Goal: Task Accomplishment & Management: Manage account settings

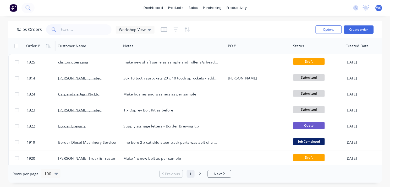
click at [32, 44] on div "Order #" at bounding box center [33, 45] width 14 height 5
click at [46, 45] on icon "button" at bounding box center [48, 46] width 5 height 4
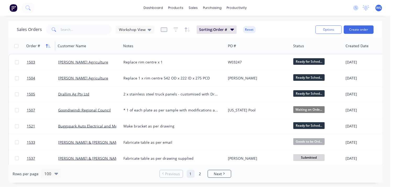
click at [47, 45] on icon "button" at bounding box center [47, 46] width 2 height 4
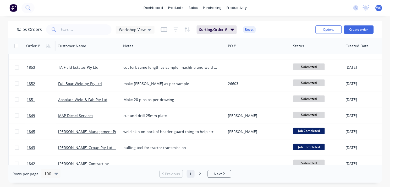
scroll to position [493, 0]
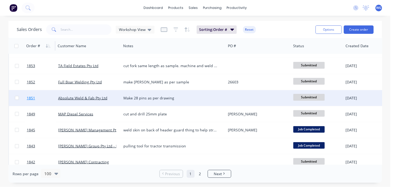
click at [49, 96] on link "1851" at bounding box center [42, 98] width 31 height 16
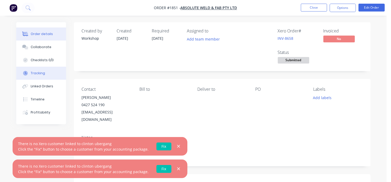
click at [35, 75] on div "Tracking" at bounding box center [38, 73] width 14 height 5
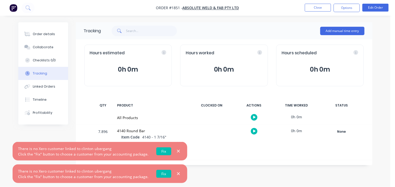
click at [172, 149] on div at bounding box center [176, 151] width 10 height 7
click at [177, 150] on icon "button" at bounding box center [178, 151] width 3 height 5
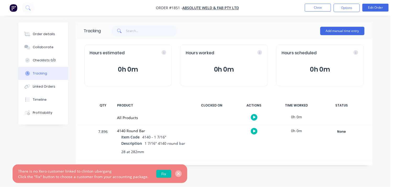
click at [177, 174] on icon "button" at bounding box center [178, 173] width 3 height 5
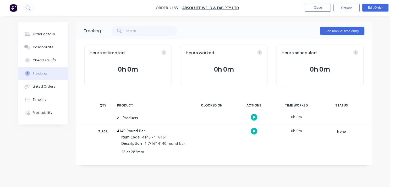
click at [254, 132] on icon "button" at bounding box center [254, 131] width 3 height 3
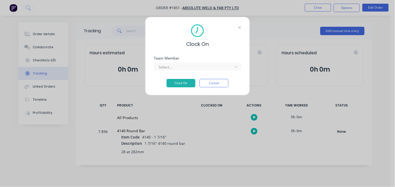
click at [239, 26] on icon at bounding box center [239, 27] width 3 height 4
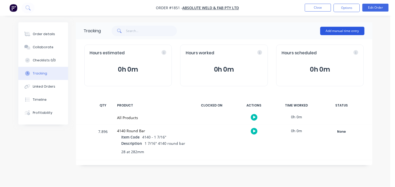
click at [337, 32] on button "Add manual time entry" at bounding box center [342, 31] width 44 height 8
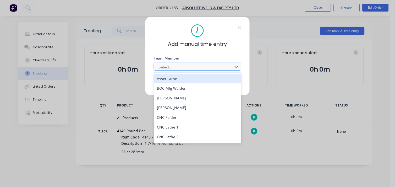
click at [193, 68] on div at bounding box center [194, 67] width 72 height 7
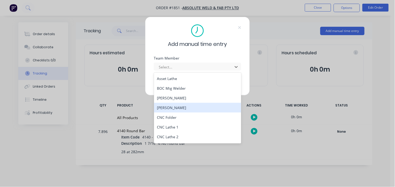
click at [177, 104] on div "[PERSON_NAME]" at bounding box center [198, 108] width 88 height 10
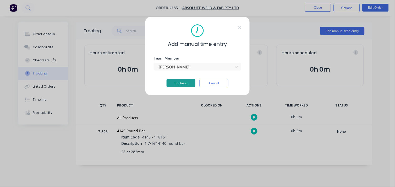
click at [183, 83] on button "Continue" at bounding box center [181, 83] width 29 height 8
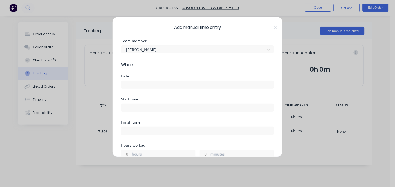
click at [140, 80] on div at bounding box center [197, 84] width 153 height 10
click at [142, 85] on input at bounding box center [197, 85] width 152 height 8
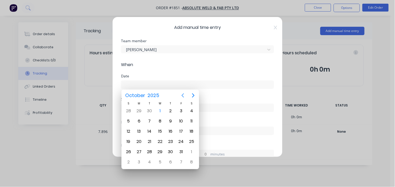
click at [183, 95] on icon "Previous page" at bounding box center [183, 95] width 6 height 6
click at [139, 132] on div "15" at bounding box center [139, 131] width 8 height 8
type input "[DATE]"
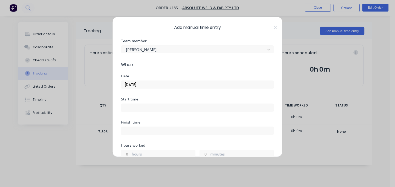
click at [135, 111] on input at bounding box center [197, 108] width 152 height 8
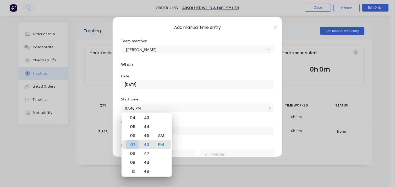
click at [132, 144] on div "07" at bounding box center [132, 144] width 13 height 9
click at [146, 143] on div "00" at bounding box center [146, 144] width 13 height 9
click at [158, 136] on div "AM" at bounding box center [161, 135] width 13 height 9
type input "07:00 AM"
click at [195, 125] on div at bounding box center [197, 130] width 153 height 10
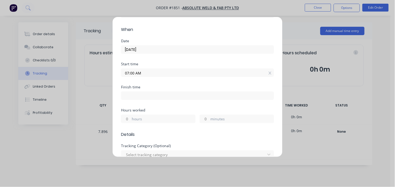
scroll to position [36, 0]
click at [129, 91] on label at bounding box center [197, 95] width 153 height 8
click at [129, 91] on input at bounding box center [197, 95] width 152 height 8
type input "01:46 PM"
type input "6"
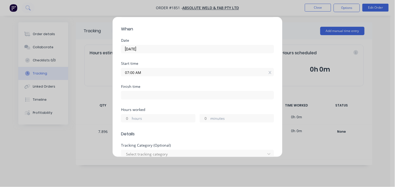
type input "46"
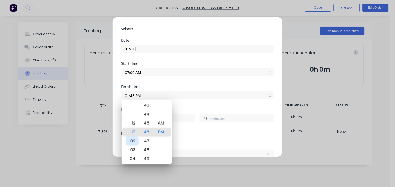
click at [130, 142] on div "02" at bounding box center [132, 140] width 13 height 9
type input "02:46 PM"
type input "7"
type input "02:37 PM"
type input "37"
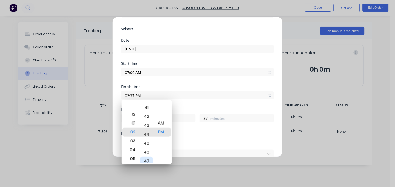
type input "02:44 PM"
type input "44"
click at [132, 127] on div "01" at bounding box center [132, 123] width 13 height 9
type input "01:44 PM"
type input "6"
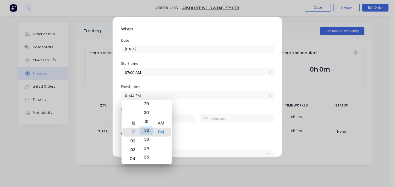
type input "01:32 PM"
type input "32"
click at [145, 116] on div "30" at bounding box center [146, 114] width 13 height 9
type input "01:30 PM"
type input "30"
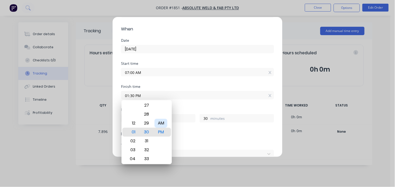
click at [181, 139] on form "Team member [PERSON_NAME] When Date [DATE] Start time 07:00 AM Finish time 01:3…" at bounding box center [197, 165] width 153 height 324
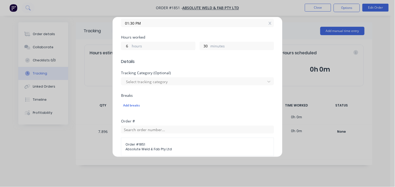
scroll to position [211, 0]
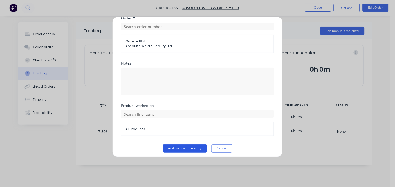
click at [175, 147] on button "Add manual time entry" at bounding box center [185, 148] width 44 height 8
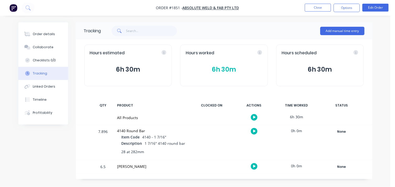
click at [250, 165] on div at bounding box center [254, 166] width 39 height 13
click at [253, 166] on button "button" at bounding box center [254, 166] width 7 height 7
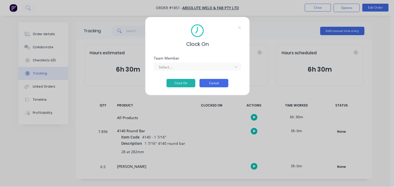
click at [210, 85] on button "Cancel" at bounding box center [214, 83] width 29 height 8
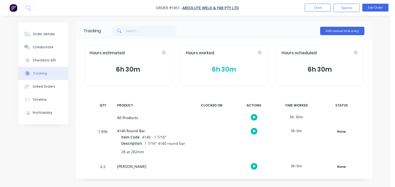
click at [229, 69] on button "6h 30m" at bounding box center [224, 69] width 77 height 10
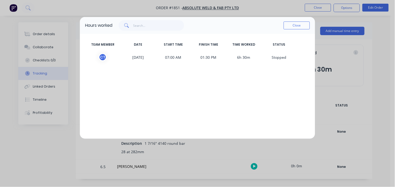
click at [154, 55] on span "[DATE]" at bounding box center [138, 57] width 35 height 8
click at [275, 55] on span "S topped" at bounding box center [278, 57] width 35 height 8
click at [297, 25] on button "Close" at bounding box center [297, 25] width 26 height 8
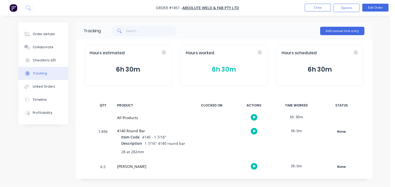
click at [122, 164] on div "[PERSON_NAME]" at bounding box center [151, 166] width 69 height 6
click at [103, 167] on div "6.5" at bounding box center [103, 167] width 16 height 13
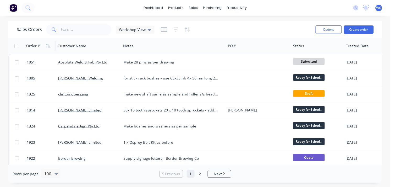
click at [33, 47] on div "Order #" at bounding box center [33, 45] width 14 height 5
click at [46, 45] on icon "button" at bounding box center [47, 46] width 2 height 4
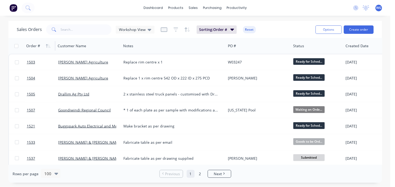
click at [46, 45] on icon "button" at bounding box center [47, 46] width 2 height 4
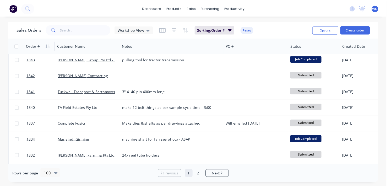
scroll to position [564, 0]
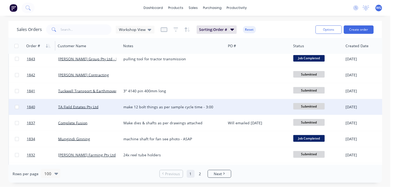
click at [102, 105] on div "TA Field Estates Pty Ltd" at bounding box center [87, 106] width 58 height 5
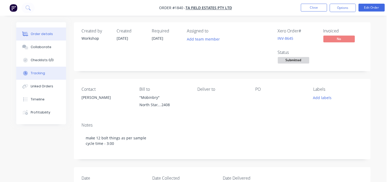
click at [36, 72] on div "Tracking" at bounding box center [38, 73] width 14 height 5
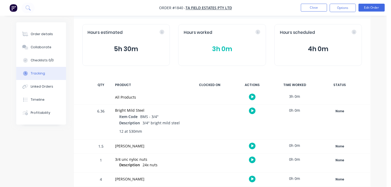
scroll to position [25, 0]
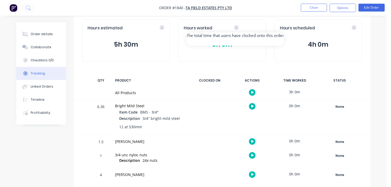
click at [254, 32] on div "Hours worked 3h 0m" at bounding box center [222, 41] width 88 height 42
click at [223, 43] on button "3h 0m" at bounding box center [222, 45] width 77 height 10
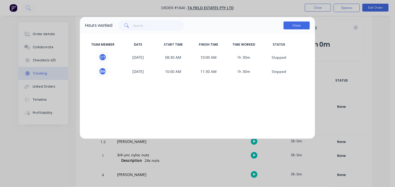
click at [296, 25] on button "Close" at bounding box center [297, 25] width 26 height 8
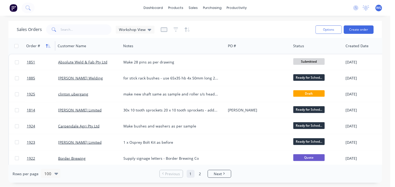
click at [52, 44] on button "button" at bounding box center [48, 46] width 8 height 8
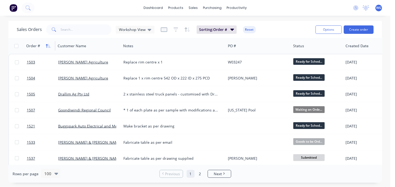
click at [50, 44] on icon "button" at bounding box center [48, 46] width 5 height 4
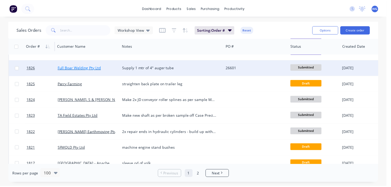
scroll to position [731, 0]
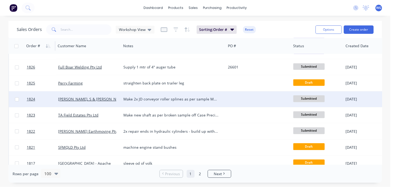
click at [102, 101] on div "[PERSON_NAME], S & [PERSON_NAME]" at bounding box center [87, 98] width 58 height 5
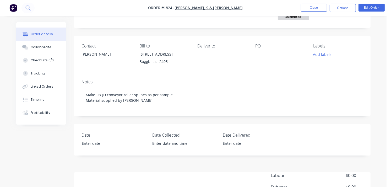
scroll to position [47, 0]
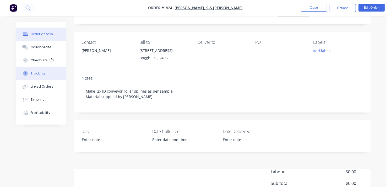
click at [27, 76] on button "Tracking" at bounding box center [41, 73] width 50 height 13
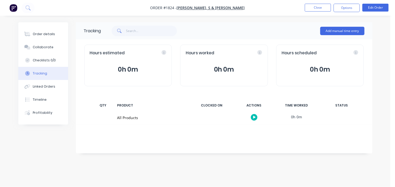
click at [335, 36] on div "Add manual time entry" at bounding box center [342, 31] width 44 height 16
click at [342, 28] on button "Add manual time entry" at bounding box center [342, 31] width 44 height 8
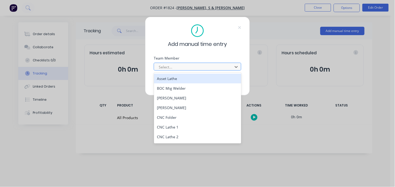
click at [187, 67] on div at bounding box center [194, 67] width 72 height 7
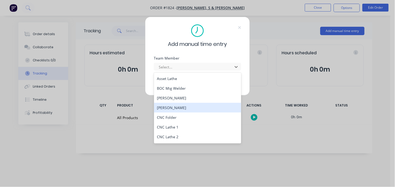
click at [176, 105] on div "[PERSON_NAME]" at bounding box center [198, 108] width 88 height 10
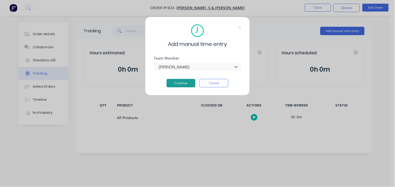
click at [185, 86] on button "Continue" at bounding box center [181, 83] width 29 height 8
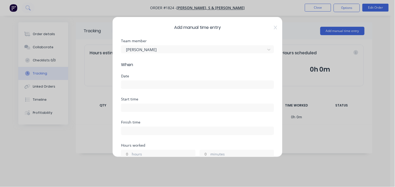
click at [149, 77] on div "Date" at bounding box center [197, 76] width 153 height 4
click at [138, 89] on label at bounding box center [197, 84] width 153 height 8
click at [138, 89] on input at bounding box center [197, 85] width 152 height 8
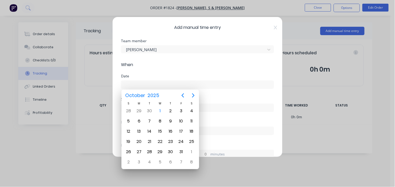
click at [188, 93] on div "[DATE]" at bounding box center [161, 96] width 78 height 12
click at [180, 97] on icon "Previous page" at bounding box center [183, 95] width 6 height 6
click at [153, 126] on div "16" at bounding box center [149, 131] width 10 height 10
type input "[DATE]"
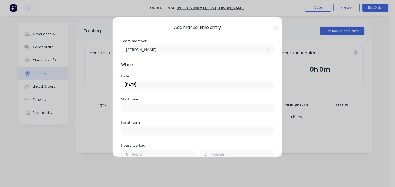
click at [141, 105] on input at bounding box center [197, 108] width 152 height 8
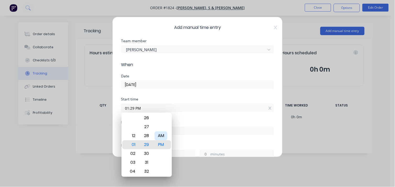
click at [158, 134] on div "AM" at bounding box center [161, 135] width 13 height 9
click at [134, 136] on div "07" at bounding box center [132, 135] width 13 height 9
click at [134, 165] on div "09" at bounding box center [132, 162] width 13 height 9
click at [132, 137] on div "07" at bounding box center [132, 135] width 13 height 9
type input "07:00 AM"
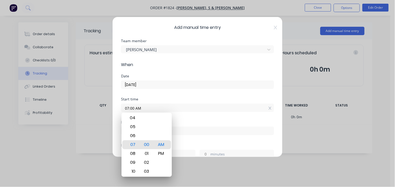
click at [145, 139] on div "Minute" at bounding box center [146, 135] width 13 height 9
click at [203, 142] on div "Finish time" at bounding box center [197, 131] width 153 height 23
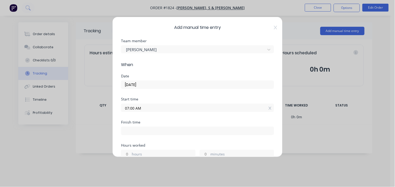
click at [156, 130] on input at bounding box center [197, 131] width 152 height 8
type input "01:49 PM"
type input "6"
type input "49"
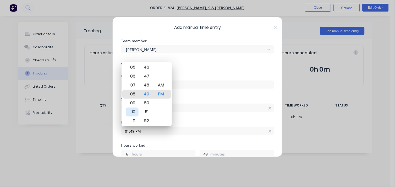
type input "08:49 PM"
type input "13"
click at [133, 101] on div "09" at bounding box center [132, 103] width 13 height 9
type input "09:49 PM"
type input "14"
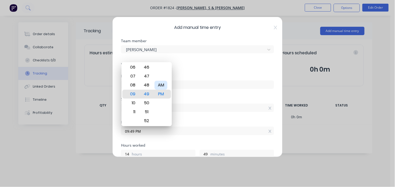
click at [162, 84] on div "AM" at bounding box center [161, 85] width 13 height 9
type input "09:49 AM"
type input "2"
type input "09:09 AM"
type input "9"
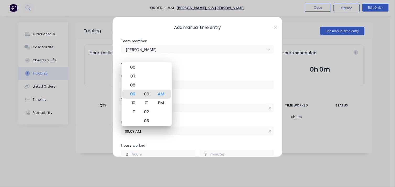
type input "09:00 AM"
type input "0"
click at [208, 108] on input "07:00 AM" at bounding box center [197, 108] width 152 height 8
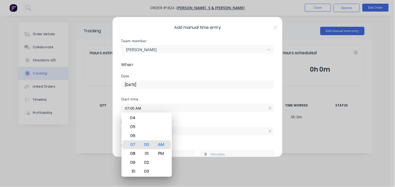
click at [208, 108] on input "07:00 AM" at bounding box center [197, 108] width 152 height 8
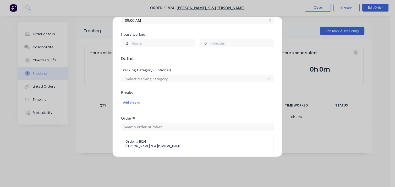
scroll to position [214, 0]
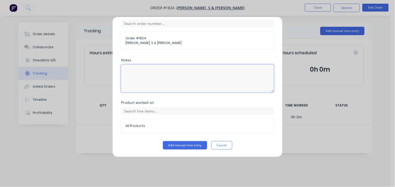
click at [144, 74] on textarea at bounding box center [197, 78] width 153 height 28
type textarea "made 6"
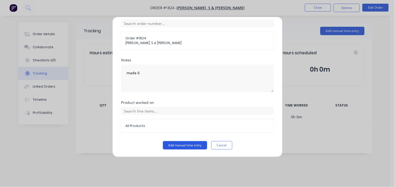
click at [180, 145] on button "Add manual time entry" at bounding box center [185, 145] width 44 height 8
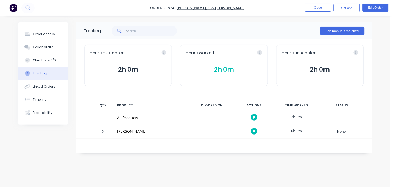
drag, startPoint x: 55, startPoint y: 10, endPoint x: 12, endPoint y: -1, distance: 43.9
click at [12, 0] on html "Order #1824 - [PERSON_NAME], S & [PERSON_NAME] Close Options Edit Order Order d…" at bounding box center [197, 93] width 395 height 187
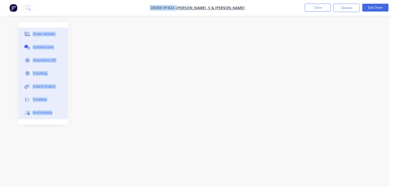
click at [0, 22] on html "Order #1824 - [PERSON_NAME], S & [PERSON_NAME] Close Options Edit Order Order d…" at bounding box center [197, 93] width 395 height 187
click at [99, 62] on div at bounding box center [195, 83] width 354 height 122
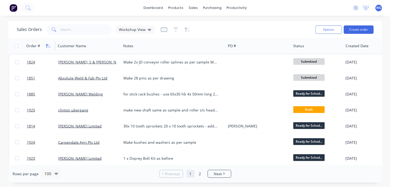
click at [44, 45] on button "button" at bounding box center [48, 46] width 8 height 8
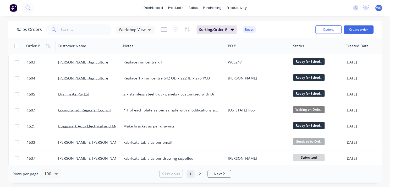
click at [44, 45] on button "button" at bounding box center [48, 46] width 8 height 8
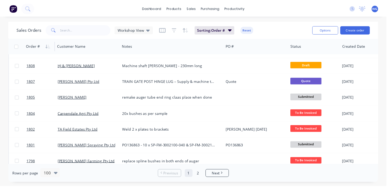
scroll to position [894, 0]
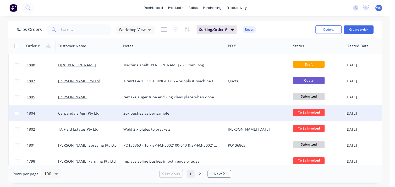
click at [98, 113] on div "Carpendale Agri Pty Ltd" at bounding box center [87, 113] width 58 height 5
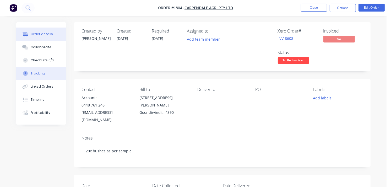
click at [37, 77] on button "Tracking" at bounding box center [41, 73] width 50 height 13
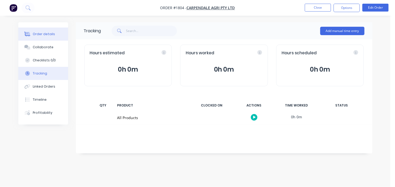
click at [42, 36] on div "Order details" at bounding box center [44, 34] width 22 height 5
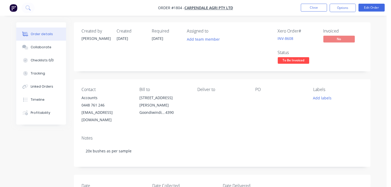
click at [159, 71] on div "Created by [PERSON_NAME] Created [DATE] Required [DATE] Assigned to Add team me…" at bounding box center [222, 46] width 297 height 49
